Goal: Information Seeking & Learning: Learn about a topic

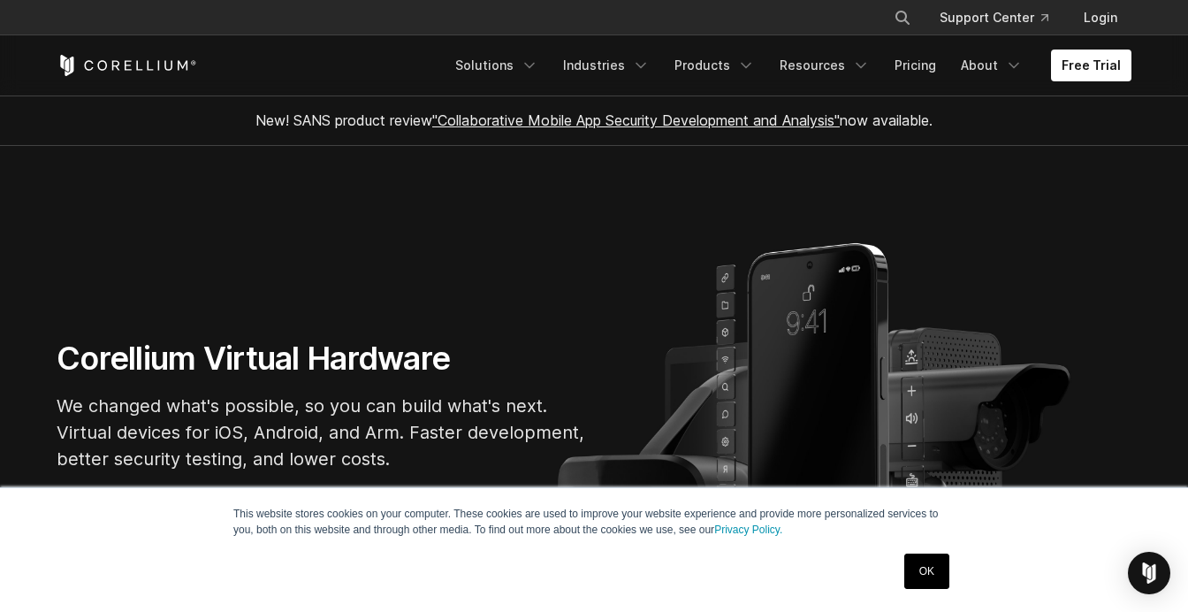
click at [925, 575] on link "OK" at bounding box center [927, 571] width 45 height 35
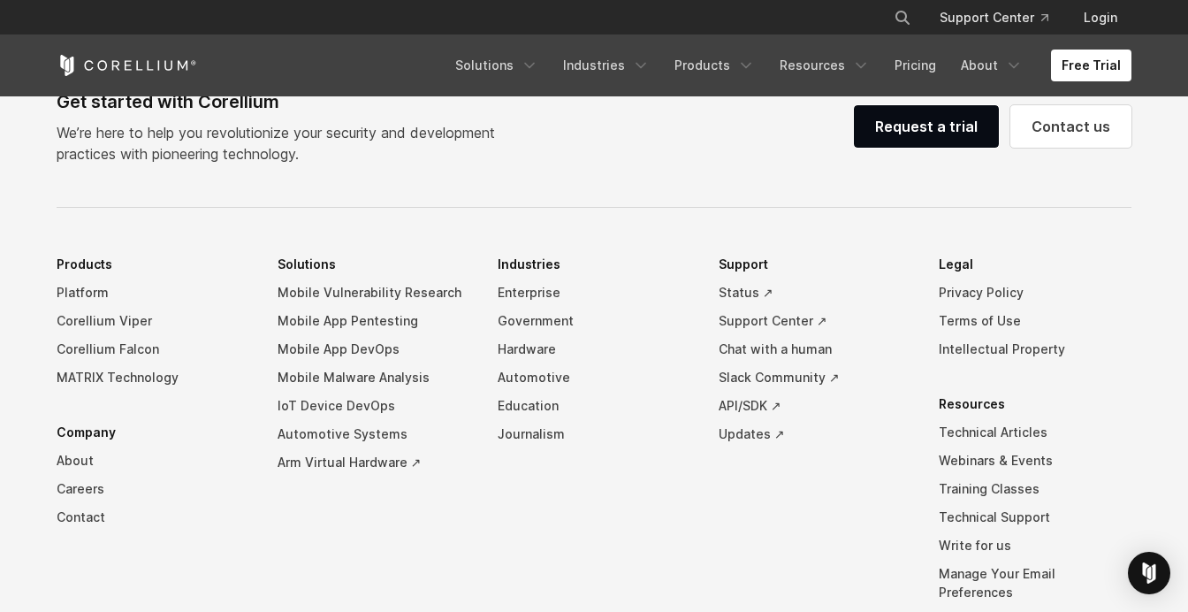
scroll to position [3999, 0]
drag, startPoint x: 201, startPoint y: 113, endPoint x: 281, endPoint y: 118, distance: 80.6
click at [281, 114] on div "Get started with Corellium" at bounding box center [283, 101] width 453 height 27
copy div "Corellium"
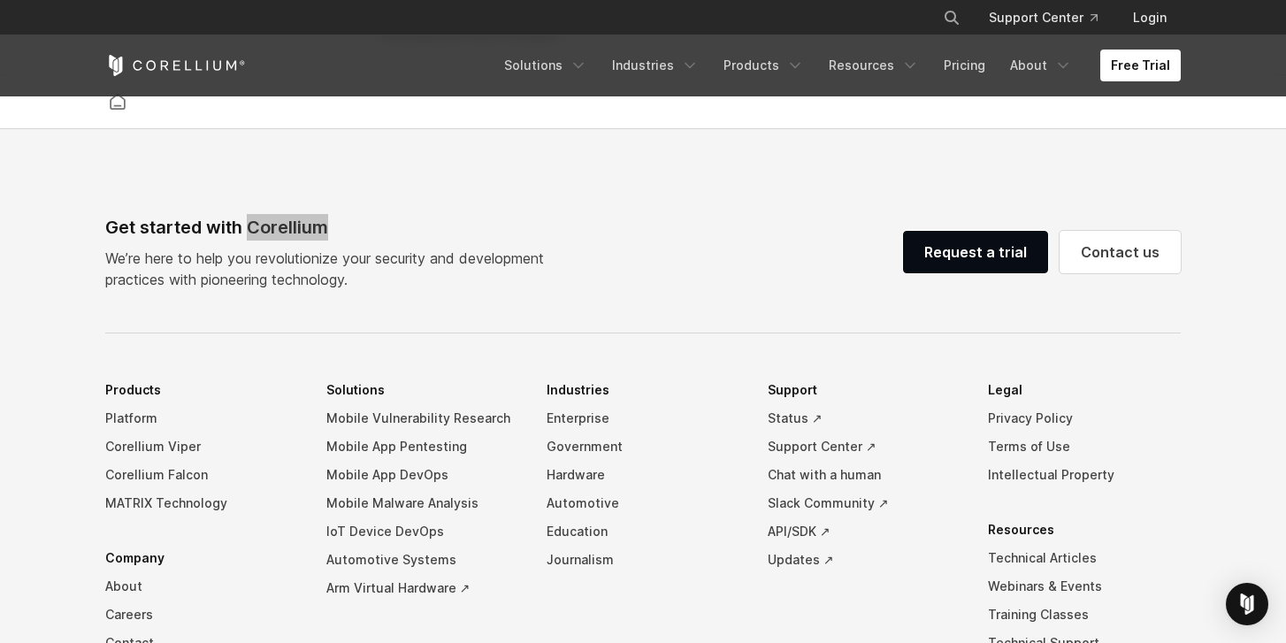
scroll to position [3901, 0]
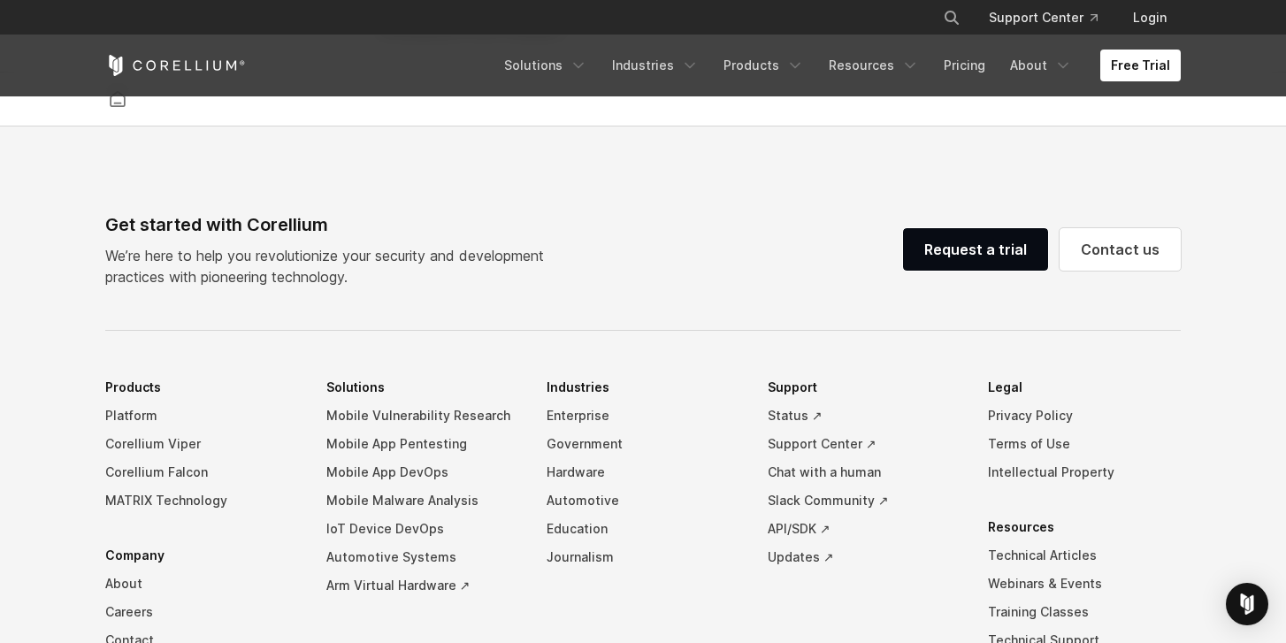
click at [522, 287] on p "We’re here to help you revolutionize your security and development practices wi…" at bounding box center [331, 266] width 453 height 42
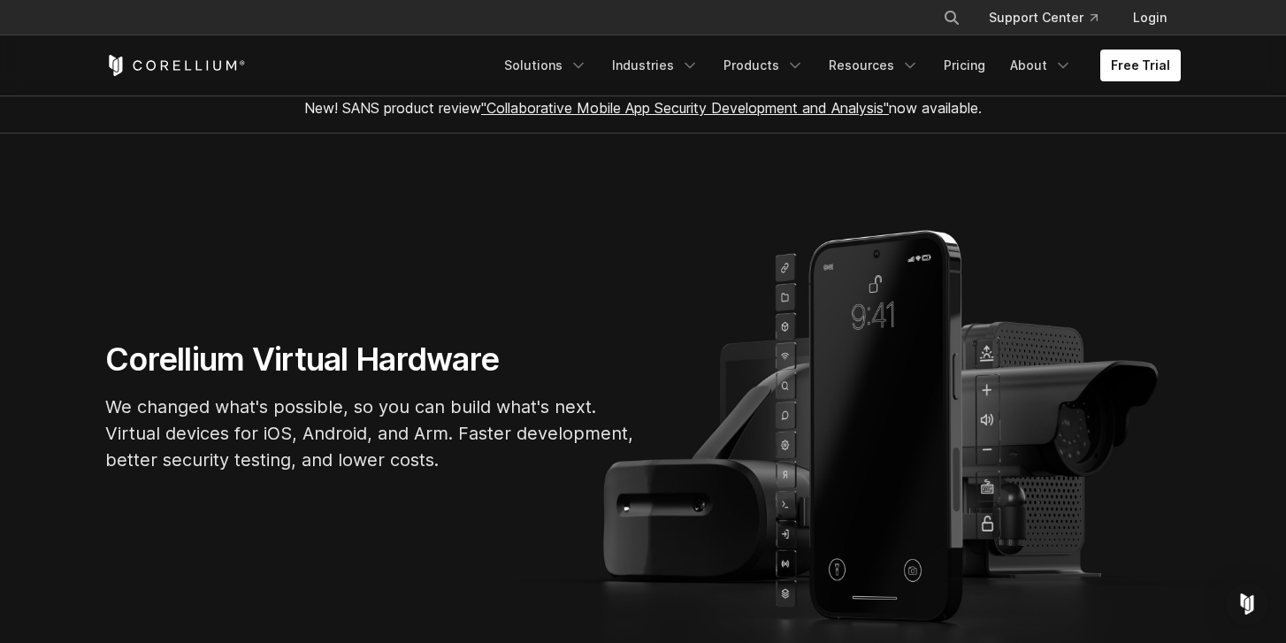
scroll to position [0, 0]
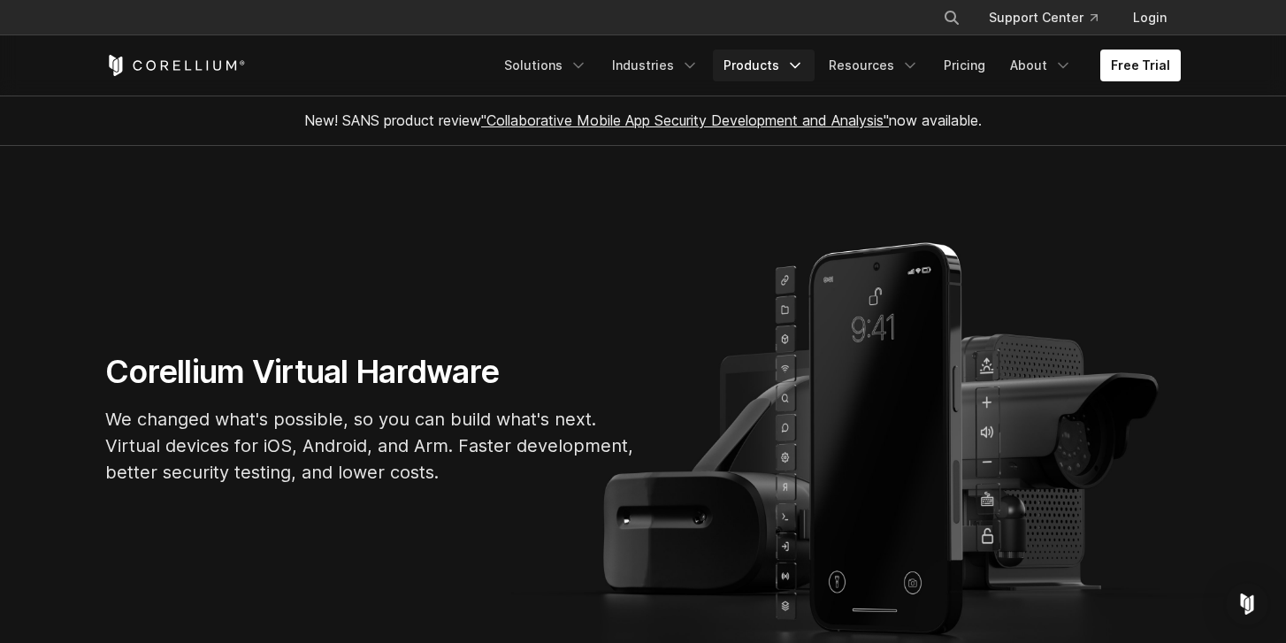
click at [802, 70] on icon "Navigation Menu" at bounding box center [795, 66] width 18 height 18
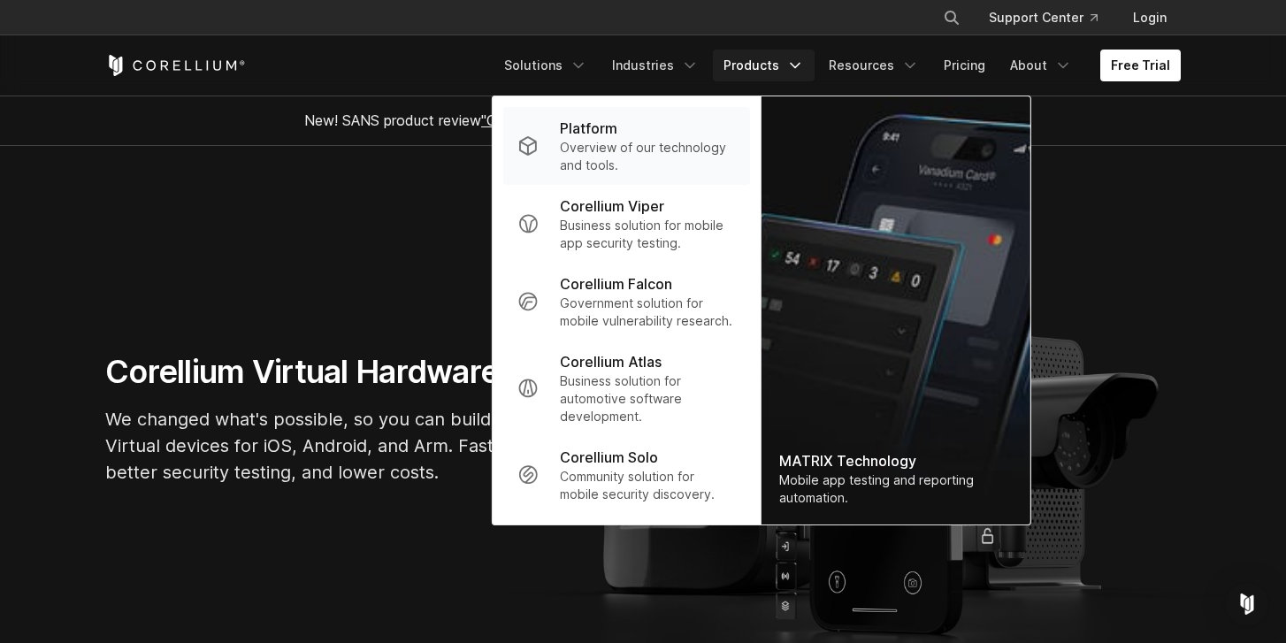
click at [681, 161] on p "Overview of our technology and tools." at bounding box center [648, 156] width 176 height 35
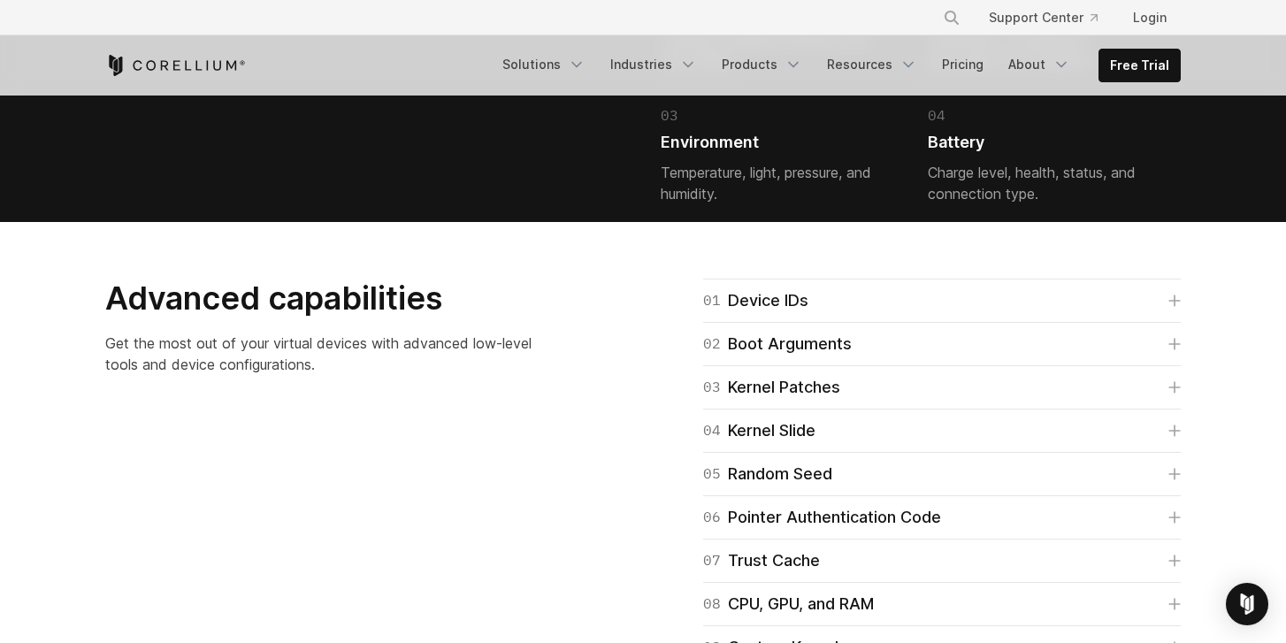
scroll to position [4268, 0]
